Goal: Task Accomplishment & Management: Manage account settings

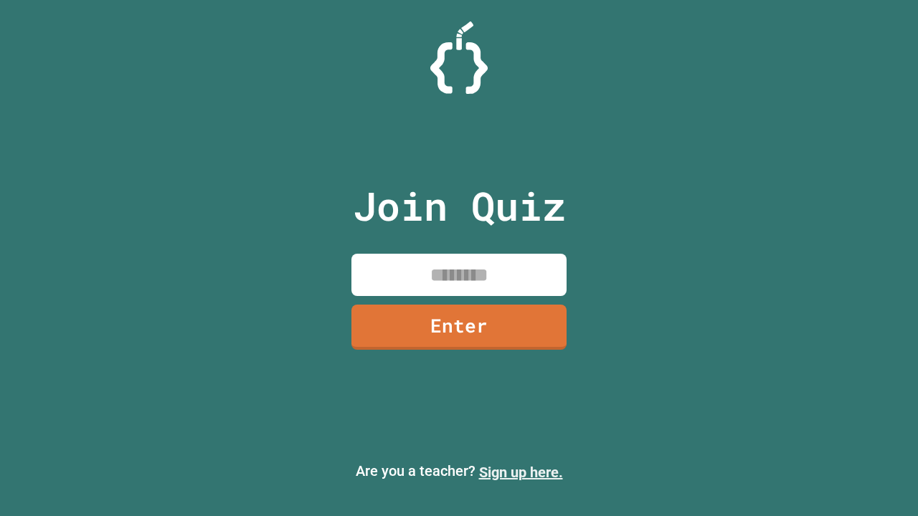
click at [520, 472] on link "Sign up here." at bounding box center [521, 472] width 84 height 17
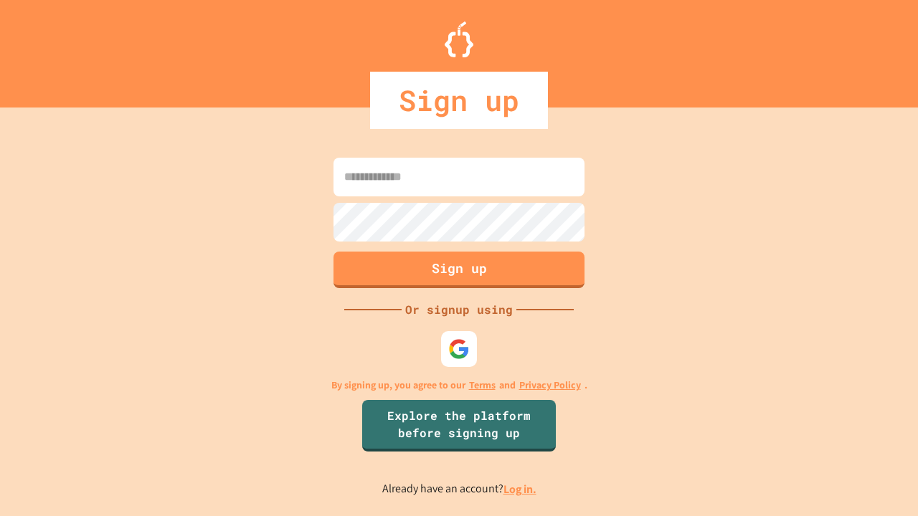
click at [520, 489] on link "Log in." at bounding box center [519, 489] width 33 height 15
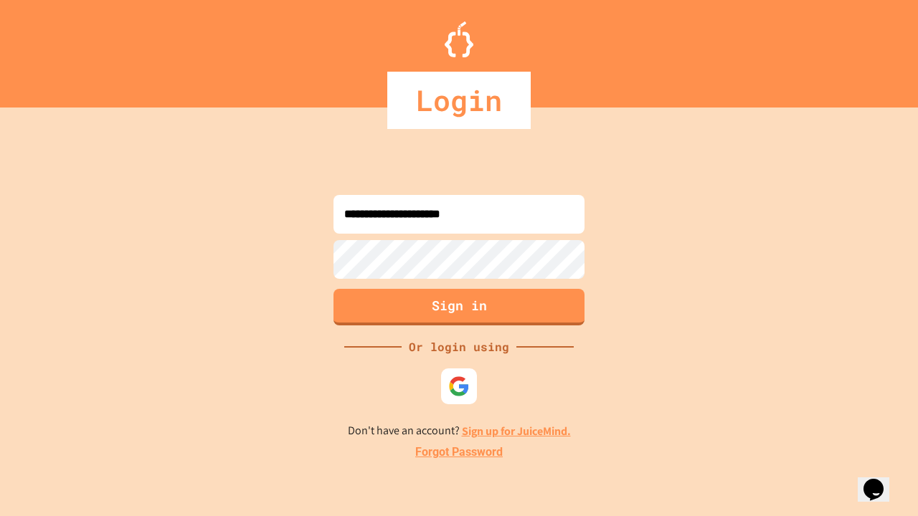
type input "**********"
